Goal: Transaction & Acquisition: Obtain resource

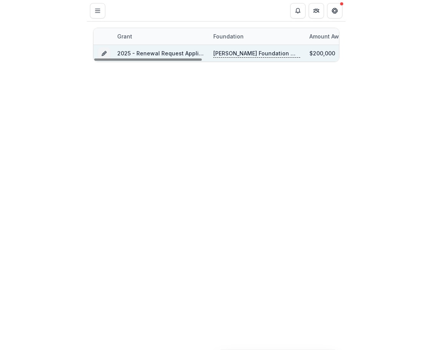
scroll to position [0, 51]
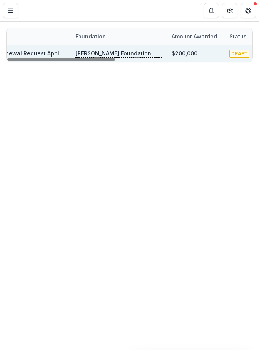
click at [73, 54] on div "[PERSON_NAME] Foundation Workflow Sandbox" at bounding box center [119, 53] width 96 height 17
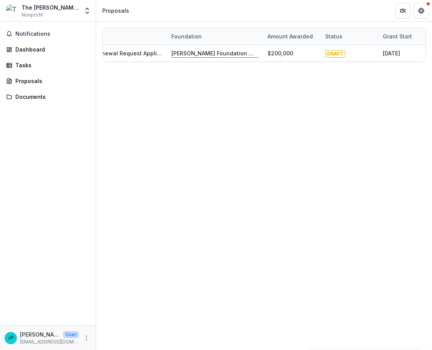
click at [258, 125] on div "Grant Foundation Amount awarded Status Grant start Grant end Due Date Report Du…" at bounding box center [264, 186] width 336 height 328
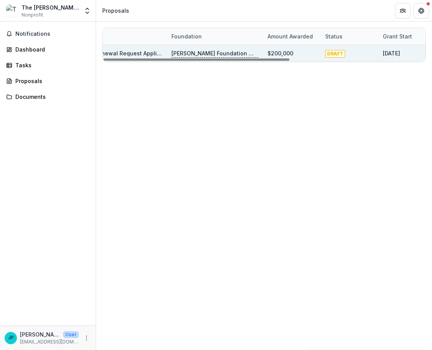
click at [163, 47] on div "2025 - Renewal Request Application" at bounding box center [119, 53] width 96 height 17
click at [138, 53] on link "2025 - Renewal Request Application" at bounding box center [124, 53] width 98 height 7
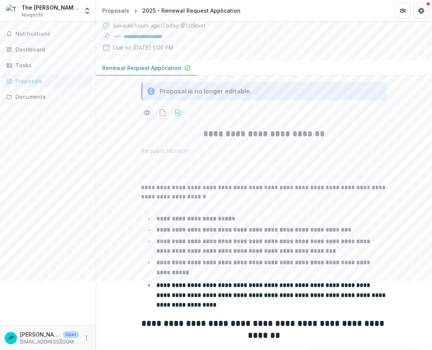
scroll to position [77, 0]
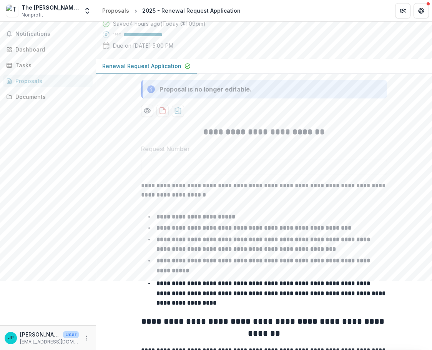
click at [150, 93] on icon at bounding box center [151, 89] width 8 height 8
click at [186, 67] on polyline "button" at bounding box center [187, 66] width 2 height 2
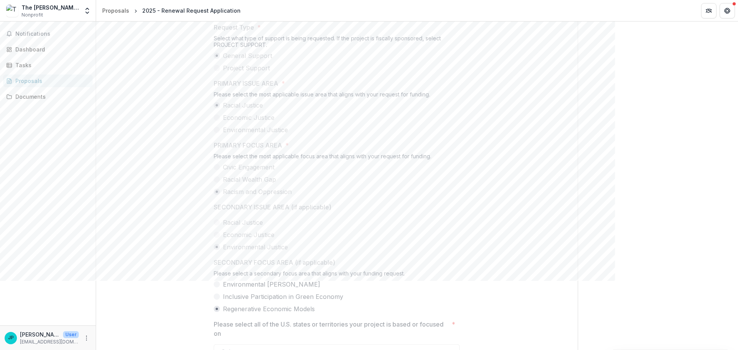
scroll to position [423, 0]
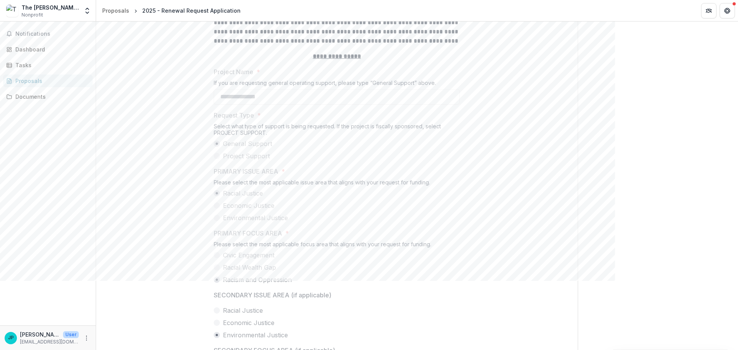
drag, startPoint x: 735, startPoint y: 47, endPoint x: 735, endPoint y: 1, distance: 46.1
click at [258, 1] on div "**********" at bounding box center [369, 175] width 738 height 350
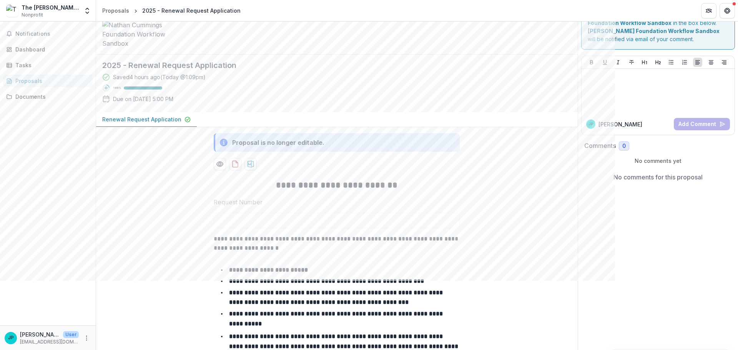
scroll to position [0, 0]
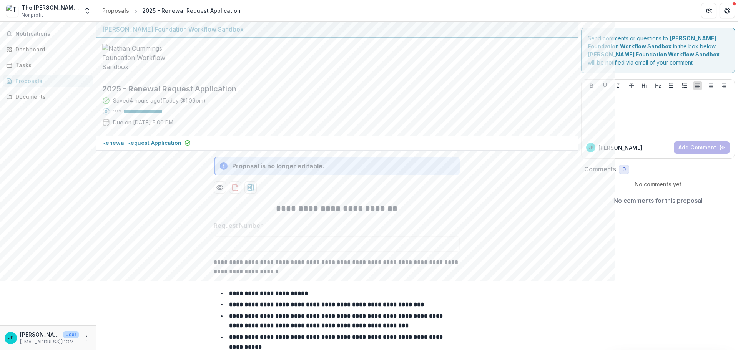
click at [222, 110] on div "Saved 4 hours ago ( [DATE] @ 1:09pm ) 100 % Due on [DATE] 5:00 PM" at bounding box center [330, 112] width 457 height 33
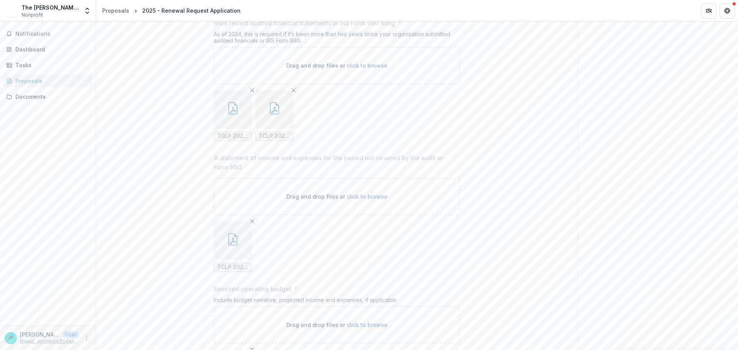
scroll to position [5943, 0]
click at [229, 113] on button "button" at bounding box center [233, 109] width 38 height 38
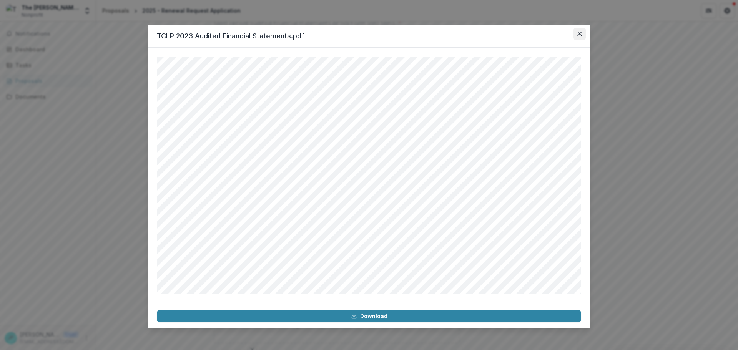
click at [582, 32] on icon "Close" at bounding box center [579, 34] width 5 height 5
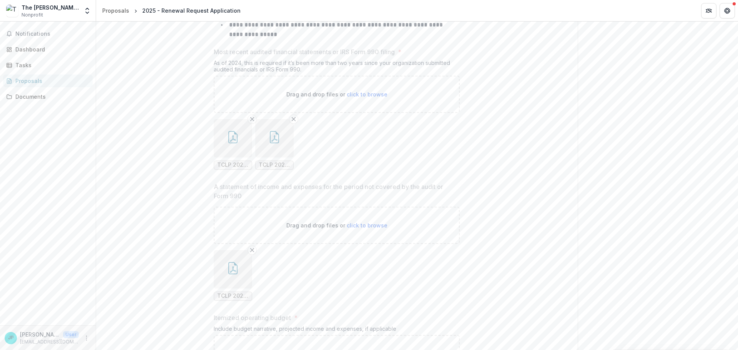
scroll to position [5866, 0]
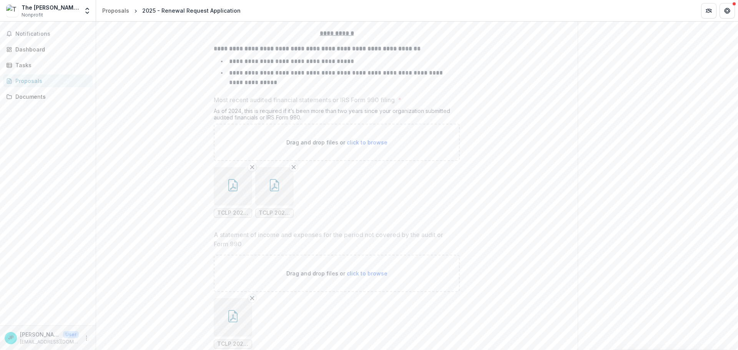
click at [230, 196] on button "button" at bounding box center [233, 186] width 38 height 38
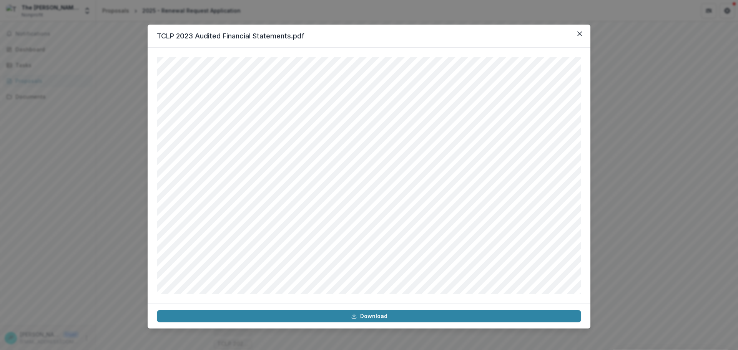
click at [649, 163] on div "TCLP 2023 Audited Financial Statements.pdf Download" at bounding box center [369, 175] width 738 height 350
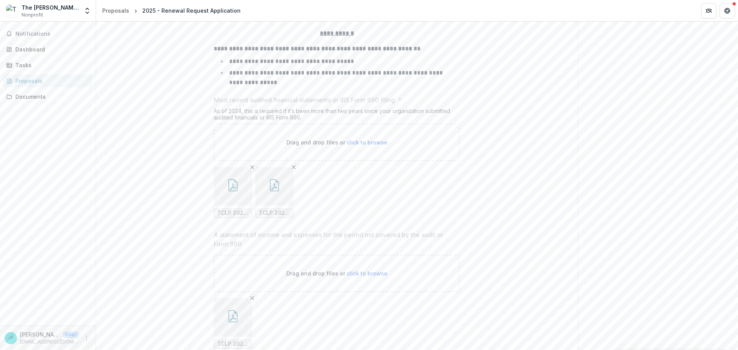
click at [271, 184] on icon "button" at bounding box center [274, 185] width 12 height 12
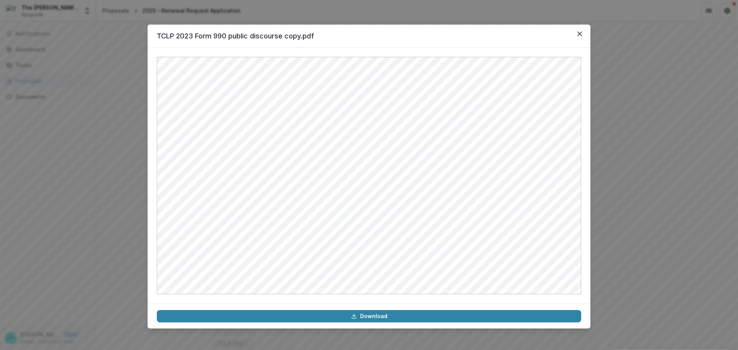
click at [655, 171] on div "TCLP 2023 Form 990 public discourse copy.pdf Download" at bounding box center [369, 175] width 738 height 350
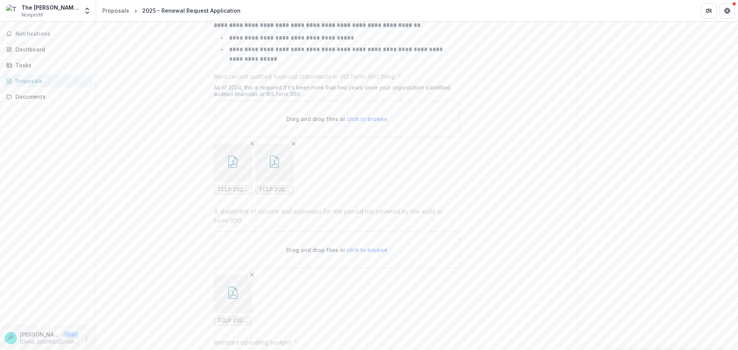
scroll to position [5943, 0]
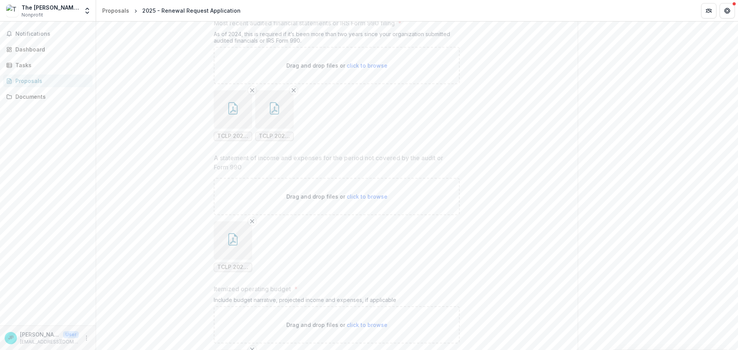
click at [238, 251] on button "button" at bounding box center [233, 240] width 38 height 38
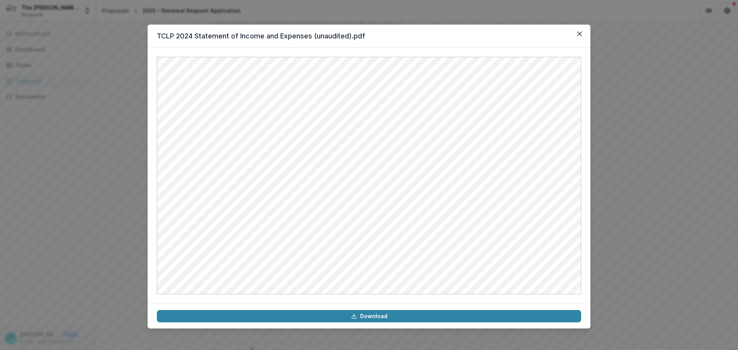
click at [679, 185] on div "TCLP 2024 Statement of Income and Expenses (unaudited).pdf Download" at bounding box center [369, 175] width 738 height 350
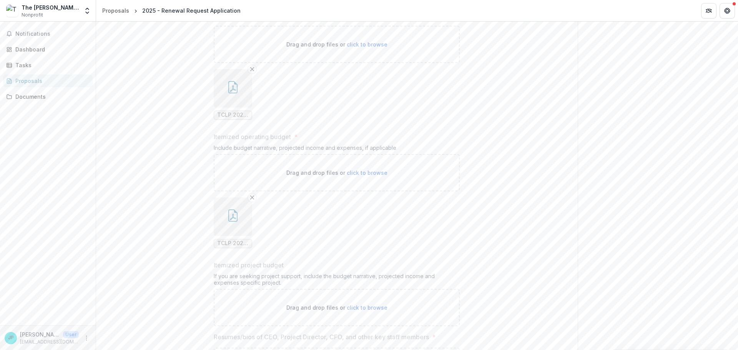
scroll to position [6096, 0]
click at [240, 216] on button "button" at bounding box center [233, 215] width 38 height 38
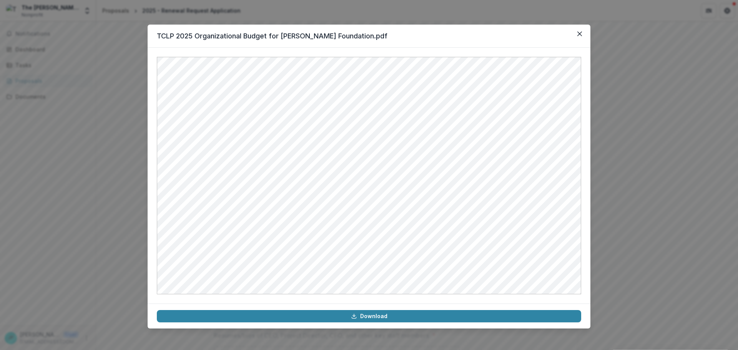
click at [681, 186] on div "TCLP 2025 Organizational Budget for Nathan Cummings Foundation.pdf Download" at bounding box center [369, 175] width 738 height 350
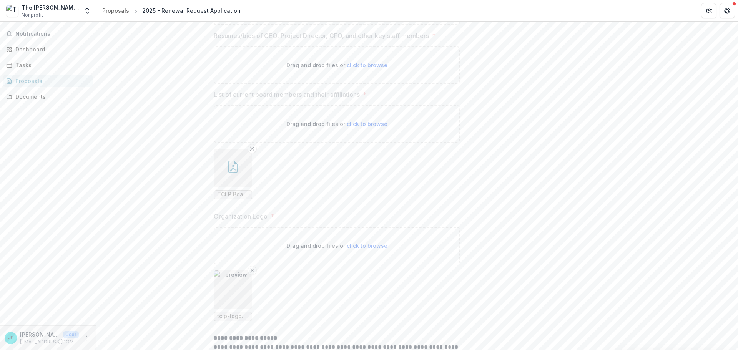
scroll to position [6404, 0]
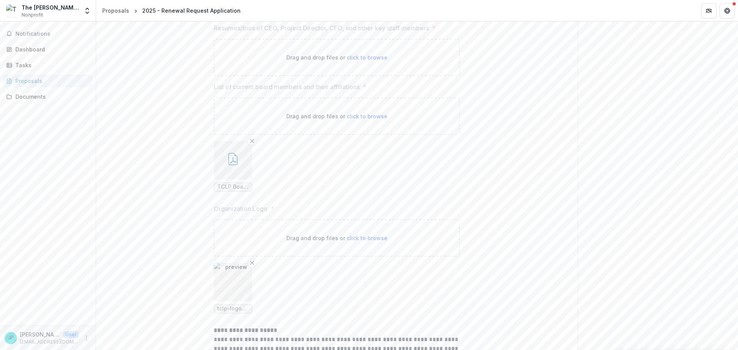
click at [238, 164] on button "button" at bounding box center [233, 160] width 38 height 38
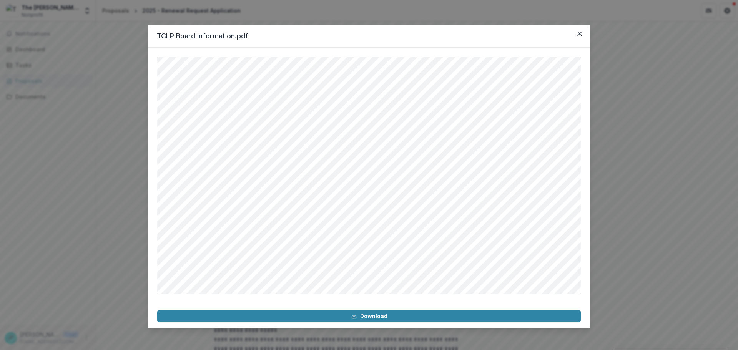
click at [722, 212] on div "TCLP Board Information.pdf Download" at bounding box center [369, 175] width 738 height 350
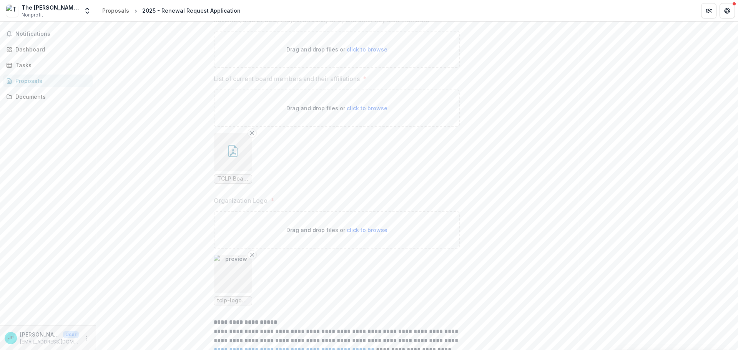
scroll to position [6467, 0]
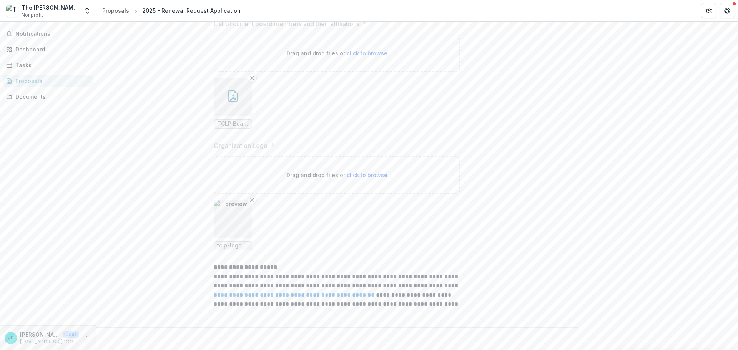
click at [229, 218] on img "button" at bounding box center [233, 219] width 38 height 38
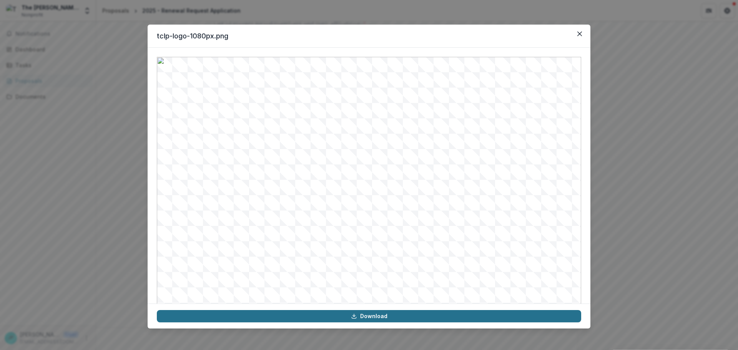
click at [322, 312] on link "Download" at bounding box center [369, 316] width 424 height 12
click at [636, 226] on div "tclp-logo-1080px.png Download" at bounding box center [369, 175] width 738 height 350
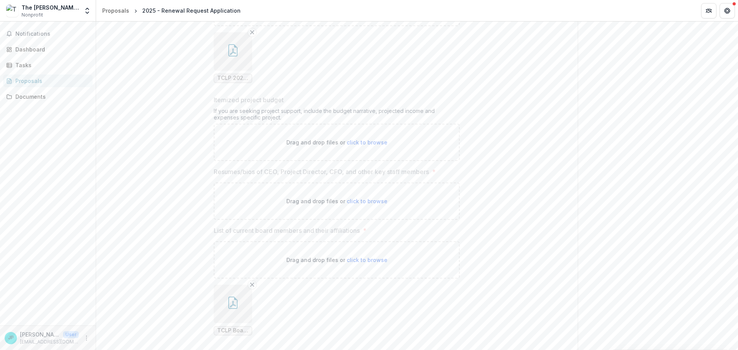
scroll to position [6275, 0]
